Goal: Information Seeking & Learning: Learn about a topic

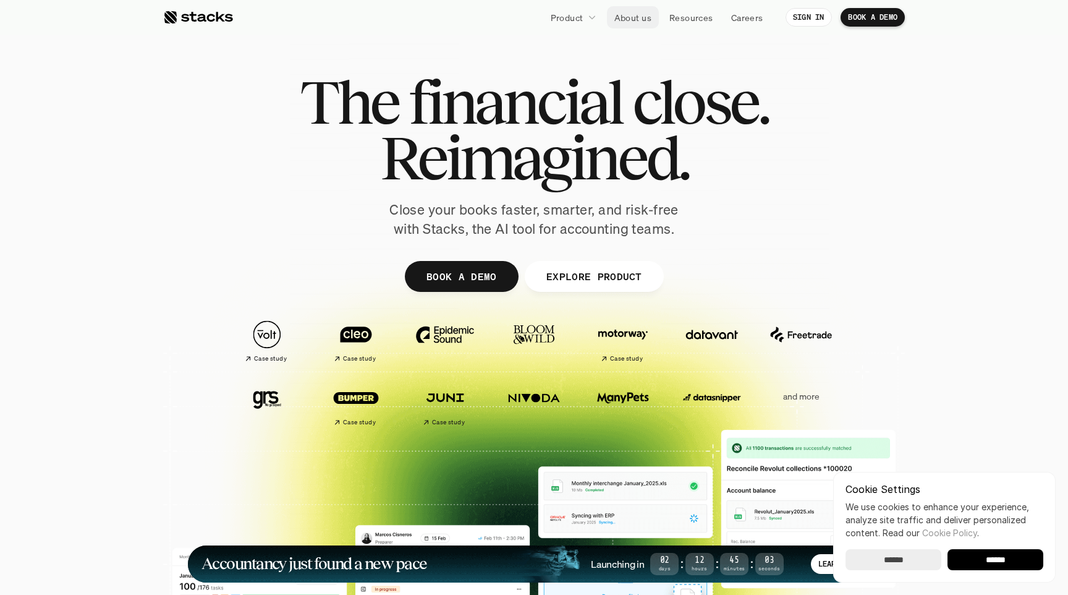
click at [638, 18] on p "About us" at bounding box center [632, 17] width 37 height 13
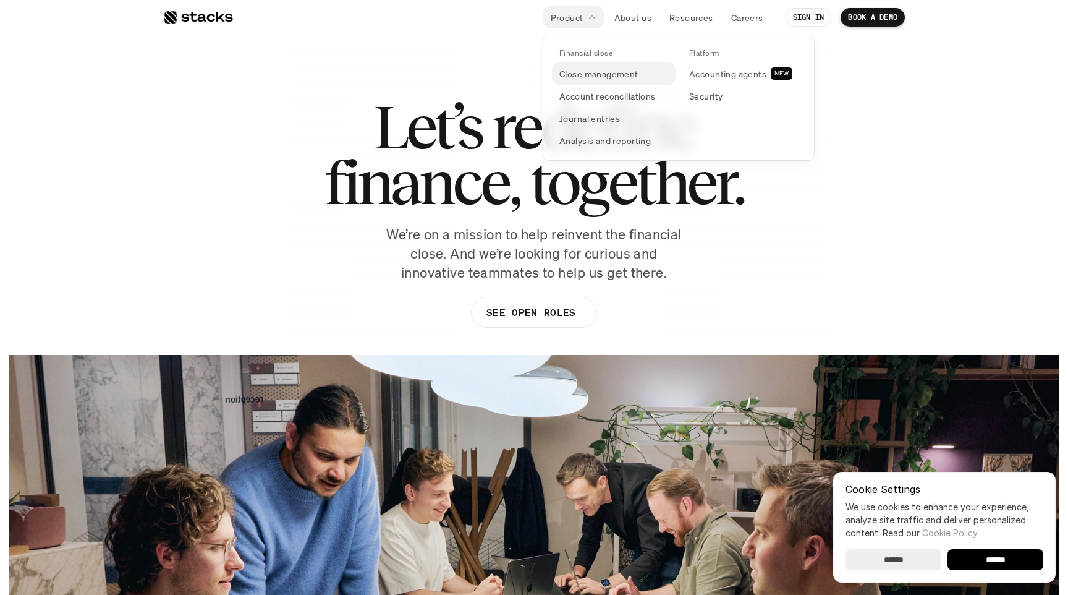
click at [603, 70] on p "Close management" at bounding box center [598, 73] width 79 height 13
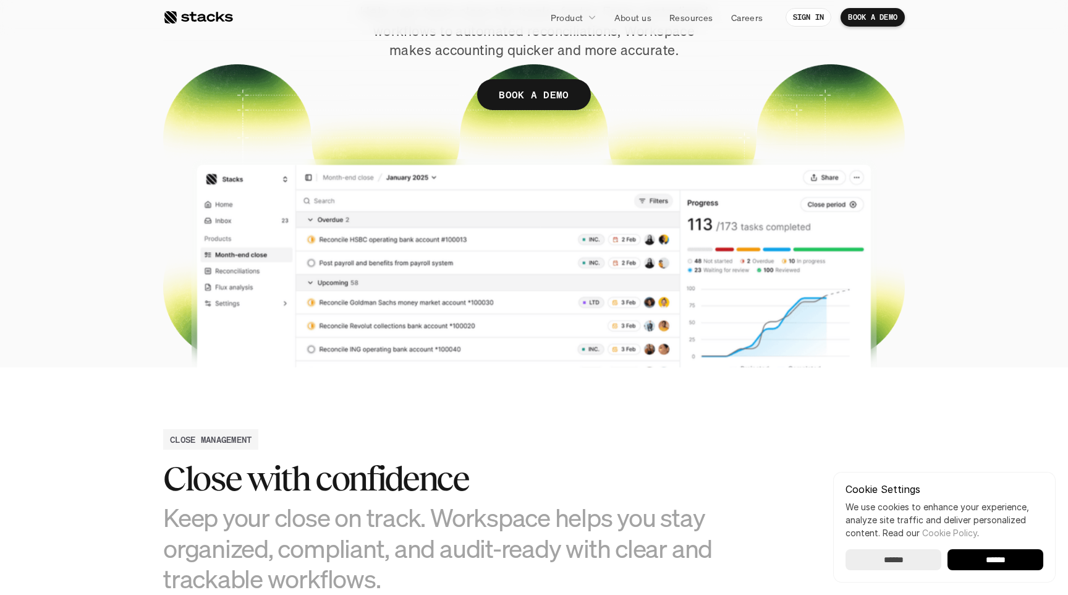
scroll to position [258, 0]
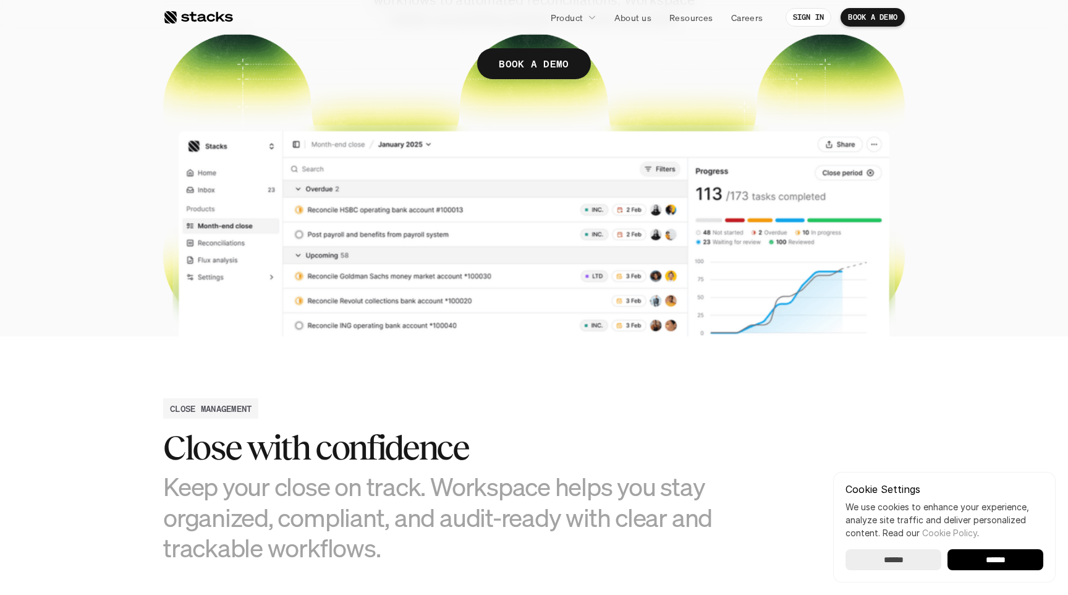
click at [983, 566] on input "******" at bounding box center [995, 559] width 96 height 21
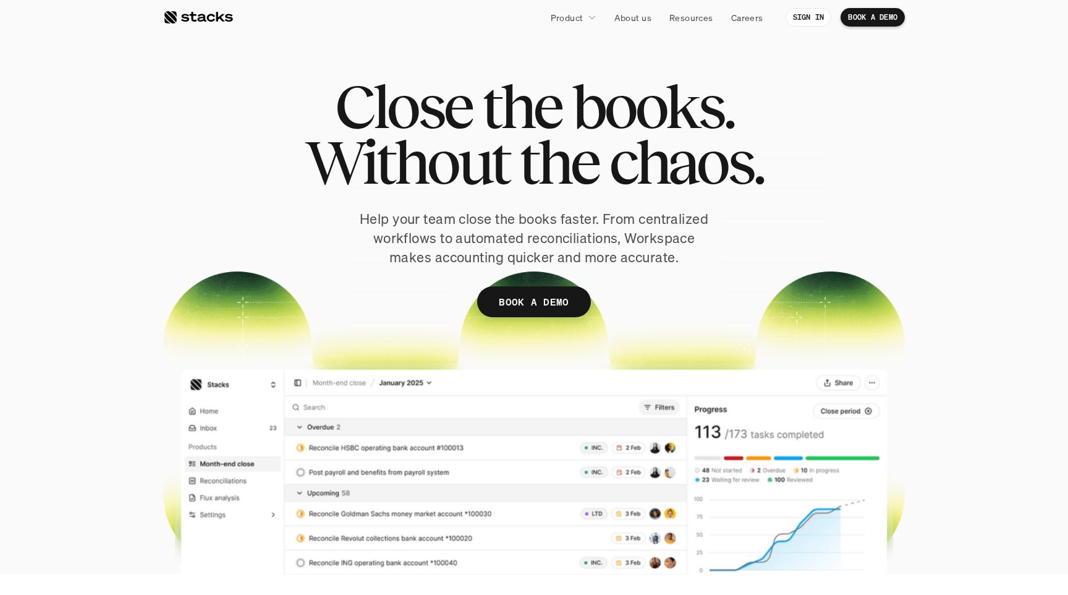
scroll to position [0, 0]
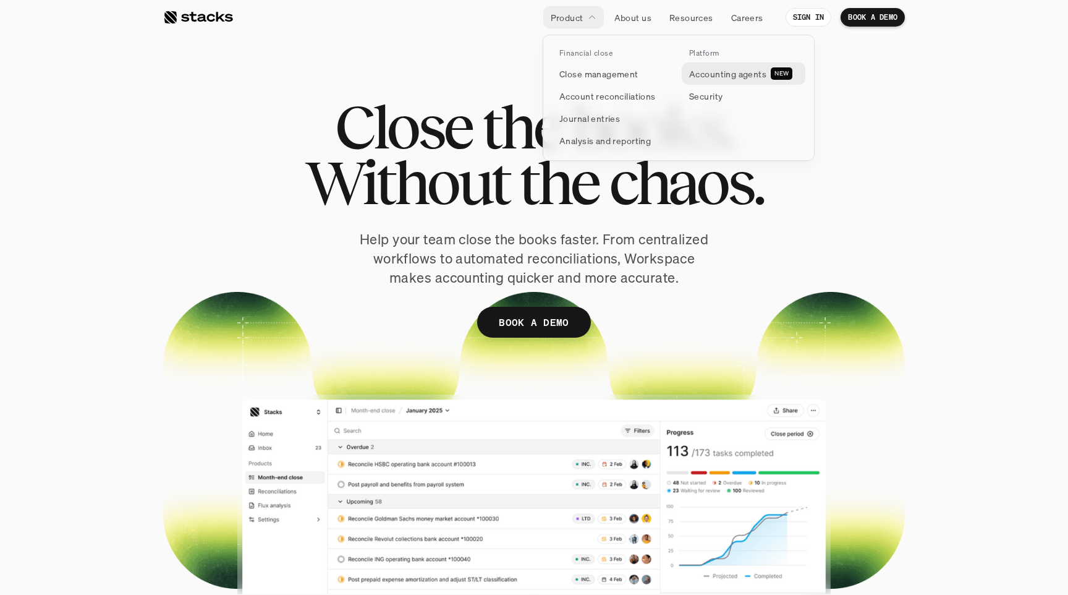
click at [721, 79] on p "Accounting agents" at bounding box center [727, 73] width 77 height 13
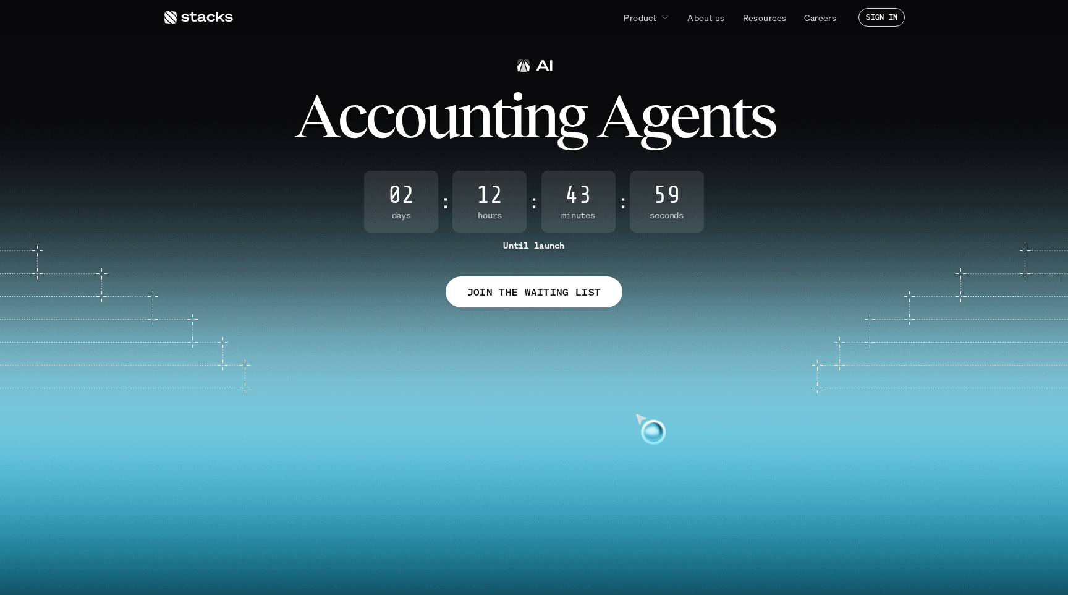
click at [583, 447] on video at bounding box center [534, 580] width 1048 height 446
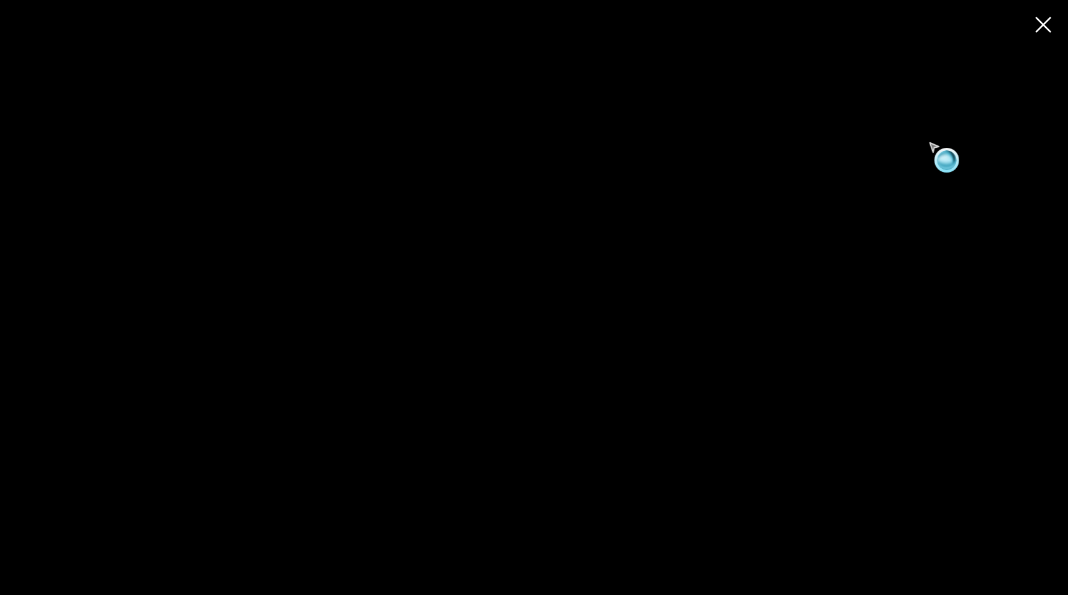
click at [1040, 22] on use at bounding box center [1043, 24] width 17 height 17
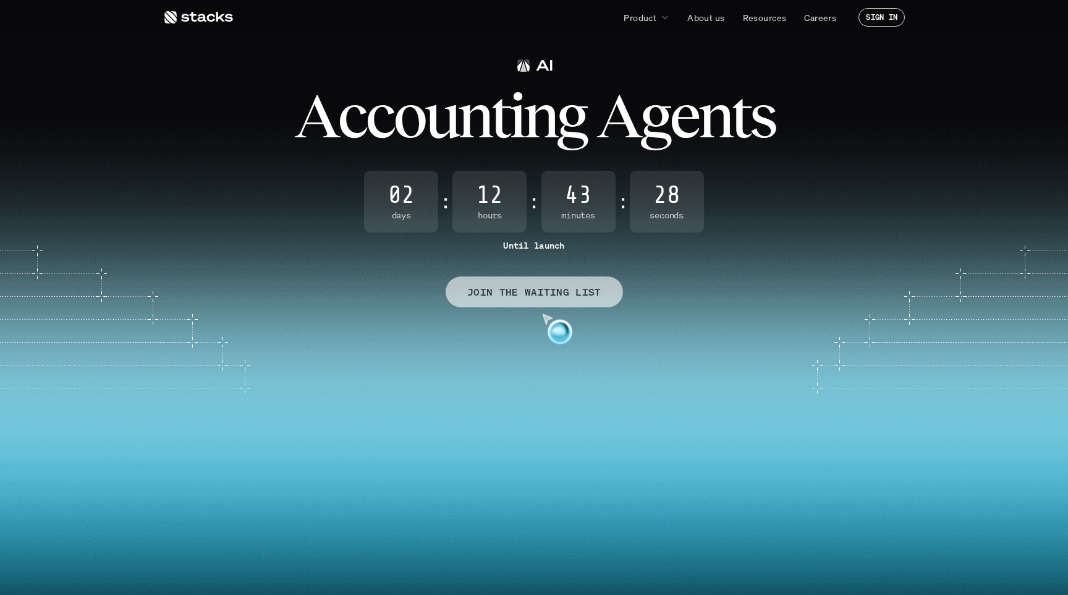
click at [522, 294] on p "JOIN THE WAITING LIST" at bounding box center [534, 292] width 134 height 18
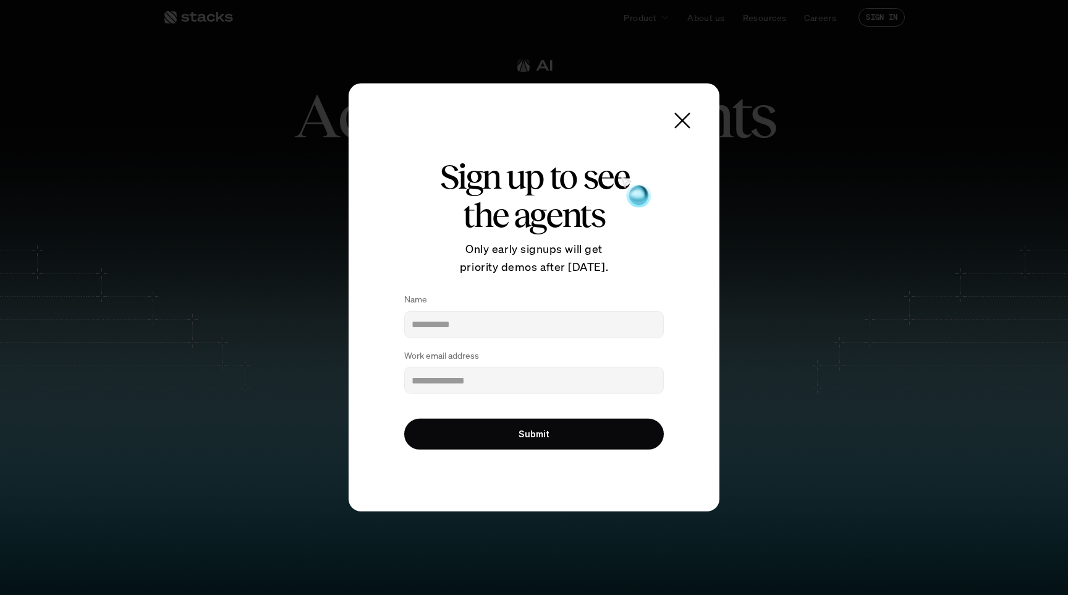
click at [688, 116] on use at bounding box center [682, 120] width 17 height 17
